Goal: Check status: Check status

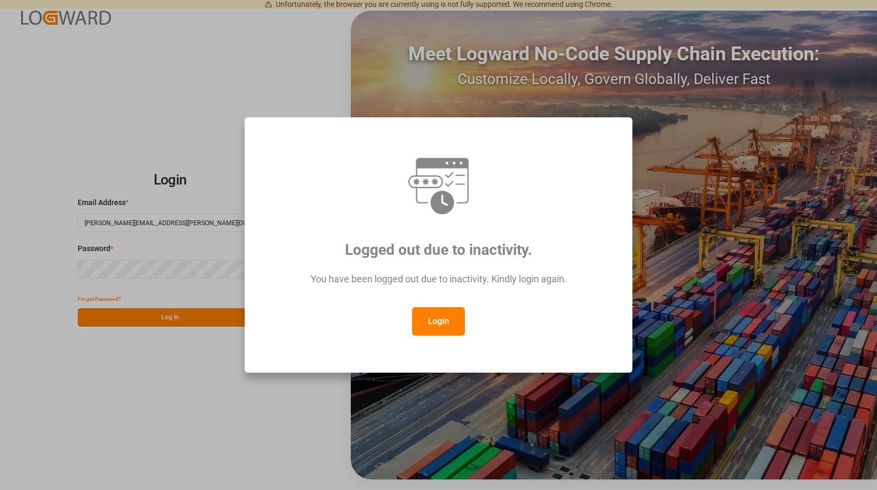
click at [446, 320] on button "Login" at bounding box center [438, 321] width 53 height 29
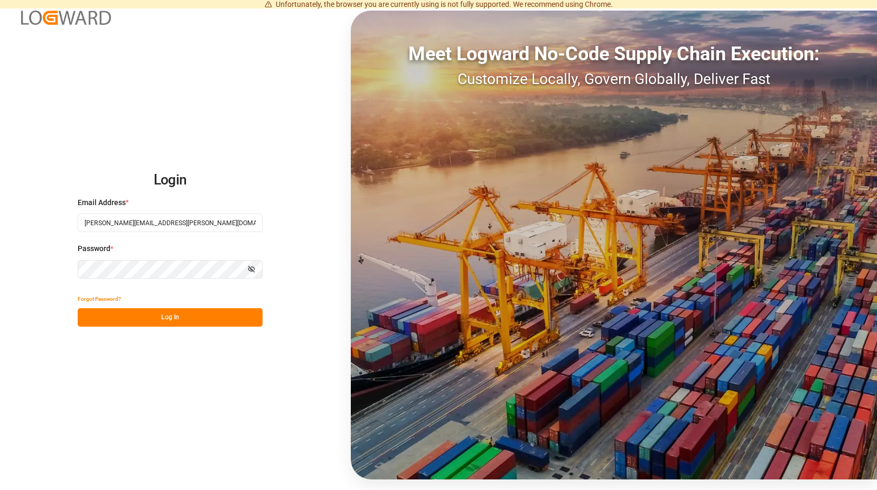
click at [191, 315] on button "Log In" at bounding box center [170, 317] width 185 height 18
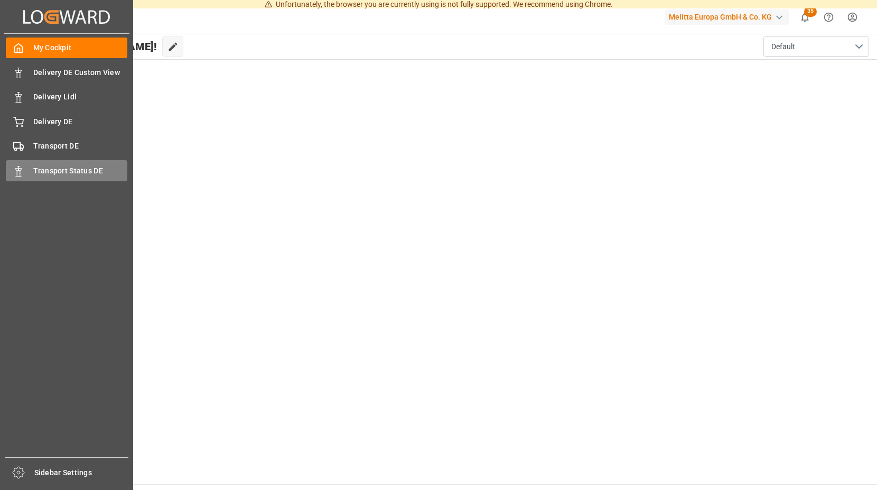
click at [22, 168] on icon at bounding box center [18, 171] width 11 height 11
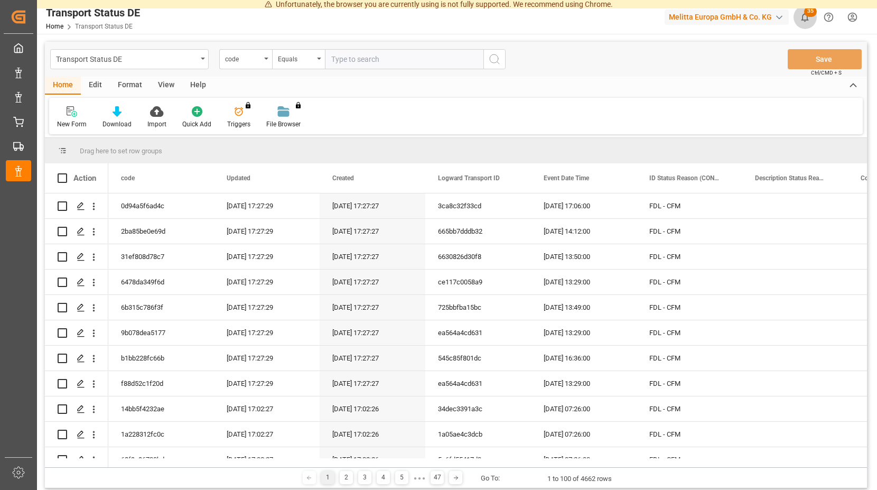
click at [810, 17] on icon "show 35 new notifications" at bounding box center [804, 17] width 11 height 11
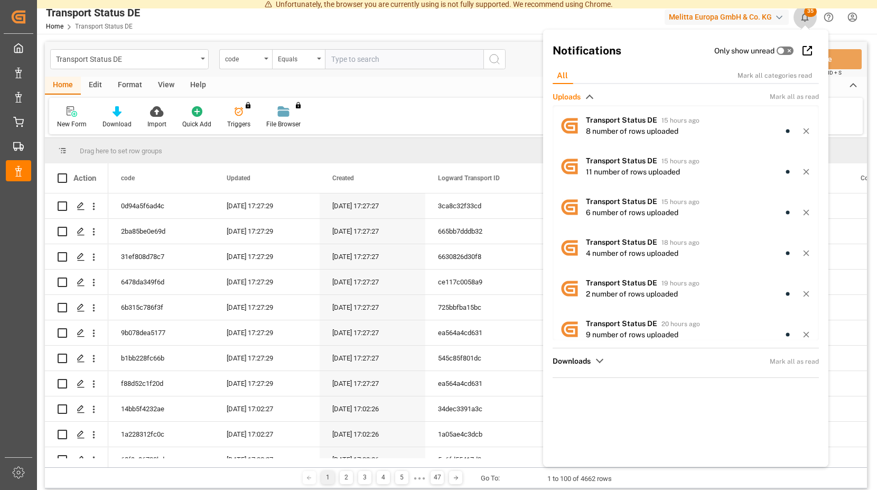
click at [805, 11] on span "35" at bounding box center [810, 11] width 13 height 11
